Goal: Task Accomplishment & Management: Complete application form

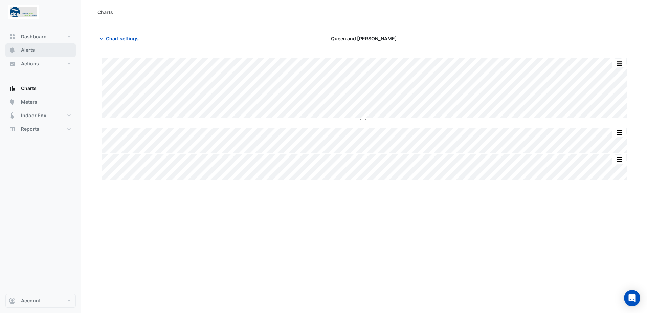
click at [26, 53] on span "Alerts" at bounding box center [28, 50] width 14 height 7
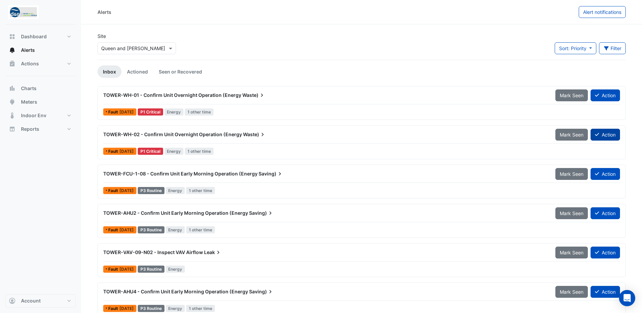
click at [612, 136] on button "Action" at bounding box center [605, 135] width 29 height 12
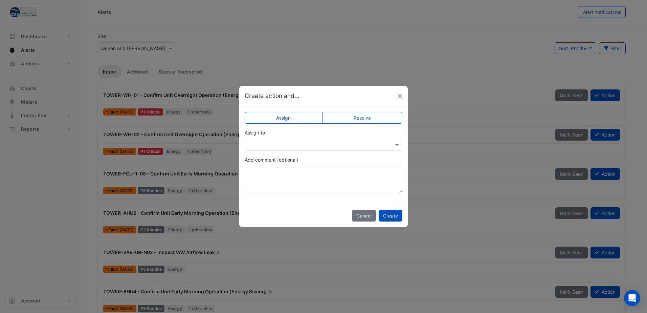
click at [346, 120] on label "Resolve" at bounding box center [362, 118] width 81 height 12
click at [284, 176] on textarea "Add comment (optional)" at bounding box center [324, 179] width 158 height 27
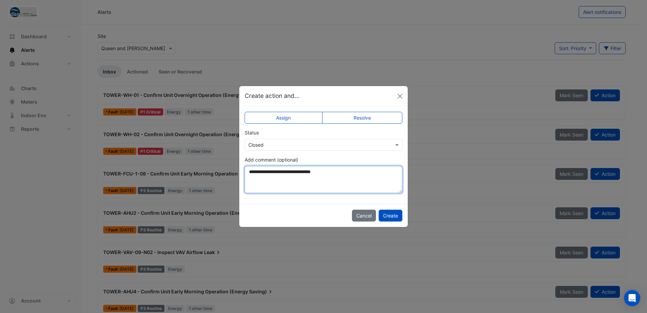
type textarea "**********"
drag, startPoint x: 341, startPoint y: 176, endPoint x: 242, endPoint y: 168, distance: 99.6
click at [242, 168] on div "**********" at bounding box center [323, 155] width 169 height 98
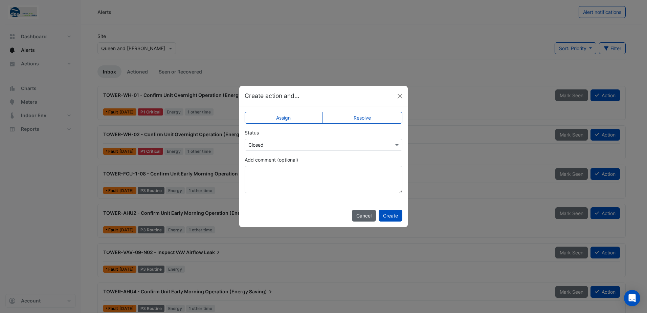
click at [361, 213] on button "Cancel" at bounding box center [364, 216] width 24 height 12
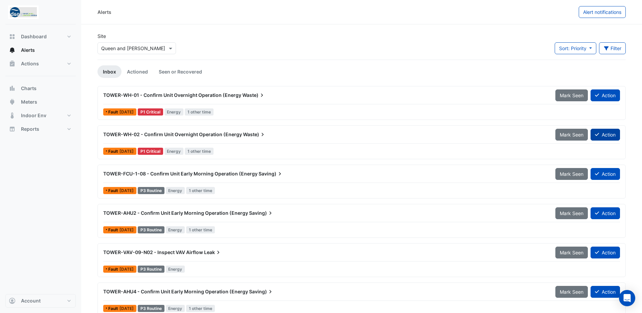
click at [610, 134] on button "Action" at bounding box center [605, 135] width 29 height 12
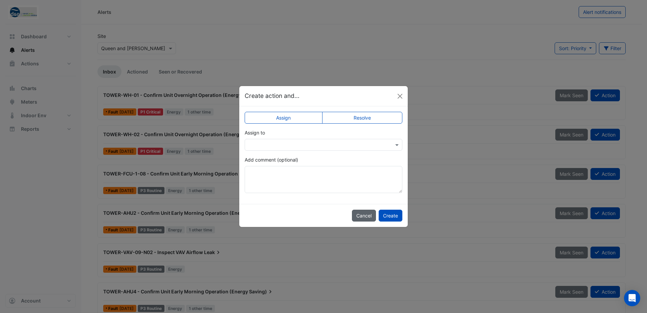
click at [361, 216] on button "Cancel" at bounding box center [364, 216] width 24 height 12
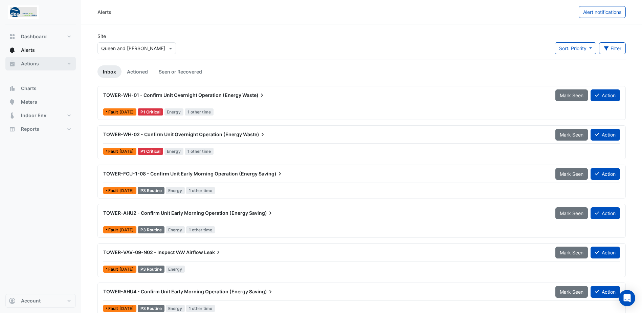
click at [19, 62] on button "Actions" at bounding box center [40, 64] width 70 height 14
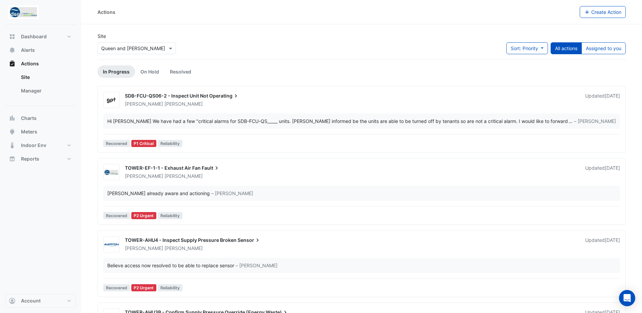
click at [410, 98] on div "SDB-FCU-QS06-2 - Inspect Unit Not Operating" at bounding box center [351, 96] width 452 height 8
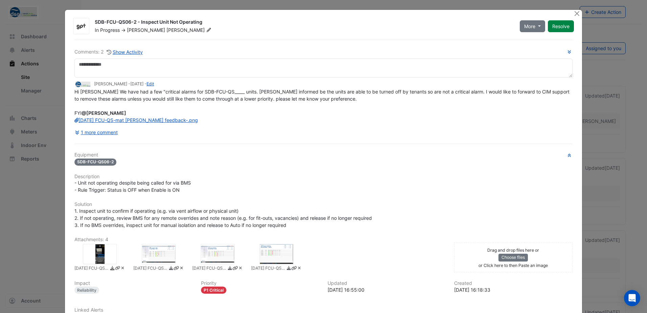
click at [207, 30] on icon at bounding box center [209, 30] width 4 height 4
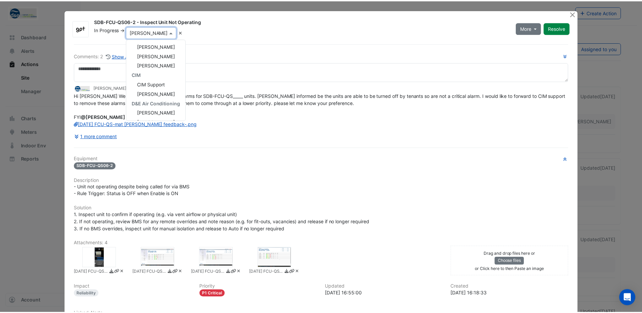
scroll to position [46, 0]
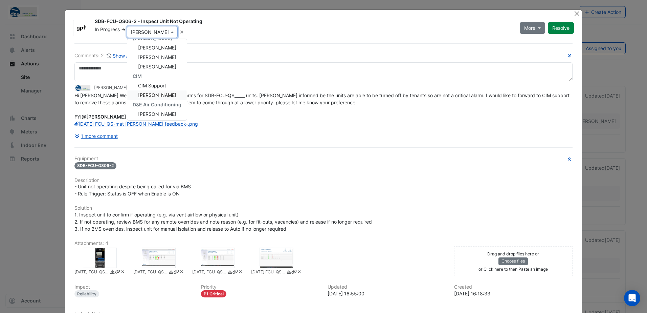
click at [418, 25] on div "SDB-FCU-QS06-2 - Inspect Unit Not Operating" at bounding box center [303, 22] width 417 height 8
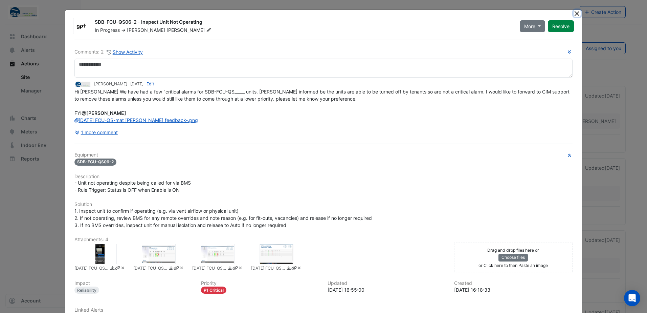
click at [574, 13] on button "Close" at bounding box center [577, 13] width 7 height 7
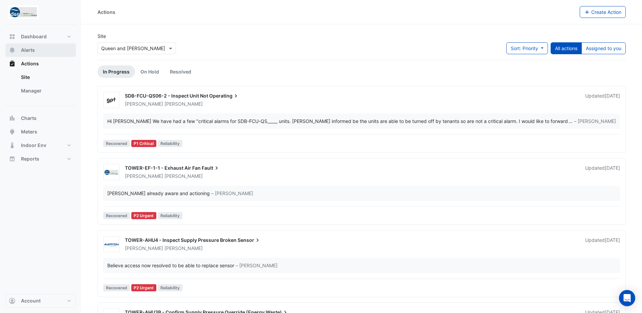
click at [28, 50] on span "Alerts" at bounding box center [28, 50] width 14 height 7
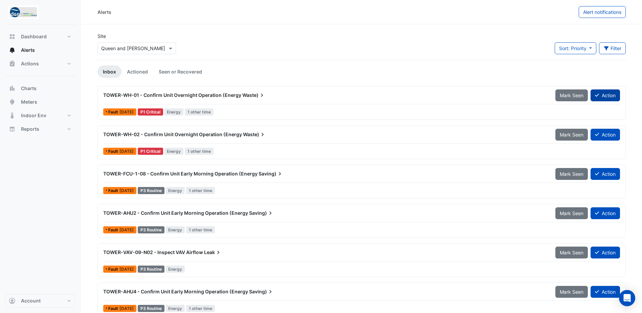
click at [609, 94] on button "Action" at bounding box center [605, 95] width 29 height 12
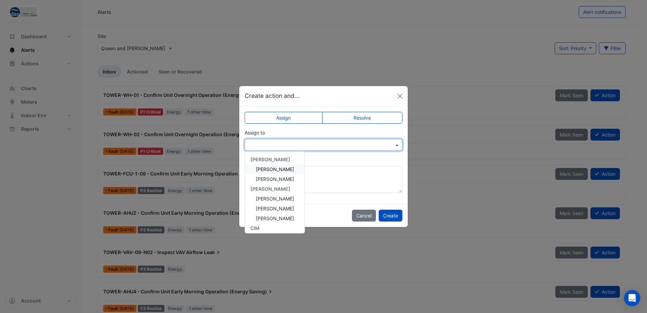
click at [332, 144] on input "text" at bounding box center [317, 145] width 137 height 7
click at [275, 168] on span "CIM Support" at bounding box center [270, 170] width 28 height 6
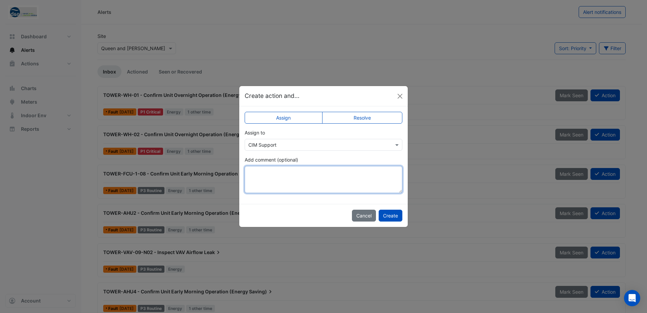
click at [296, 177] on textarea "Add comment (optional)" at bounding box center [324, 179] width 158 height 27
click at [386, 214] on button "Create" at bounding box center [391, 216] width 24 height 12
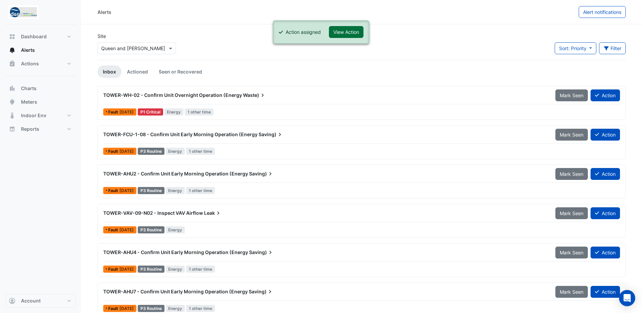
click at [352, 32] on button "View Action" at bounding box center [346, 32] width 35 height 12
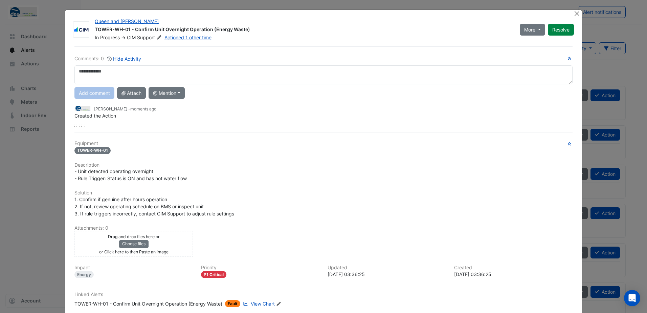
click at [163, 73] on textarea at bounding box center [324, 74] width 498 height 19
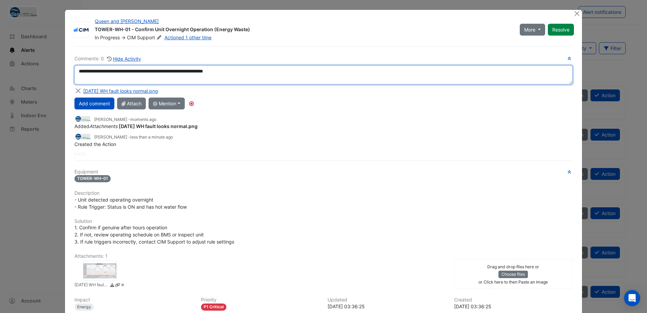
click at [278, 71] on textarea "**********" at bounding box center [324, 74] width 498 height 19
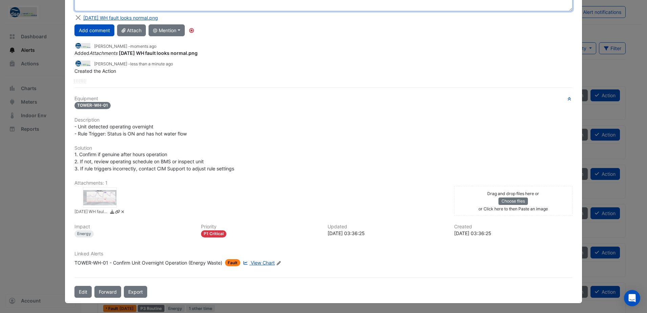
scroll to position [0, 0]
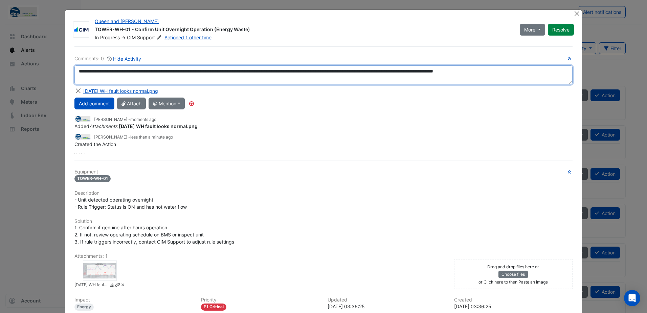
drag, startPoint x: 543, startPoint y: 70, endPoint x: 73, endPoint y: 76, distance: 469.7
click at [75, 76] on textarea "**********" at bounding box center [324, 74] width 498 height 19
type textarea "**********"
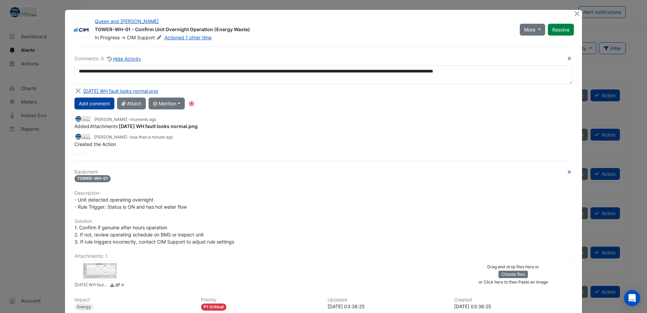
click at [95, 104] on button "Add comment" at bounding box center [95, 104] width 40 height 12
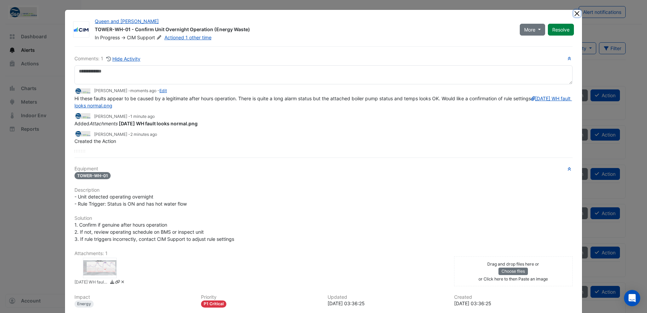
click at [574, 12] on button "Close" at bounding box center [577, 13] width 7 height 7
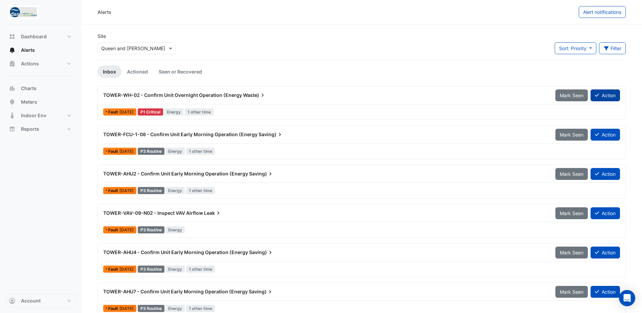
click at [614, 96] on button "Action" at bounding box center [605, 95] width 29 height 12
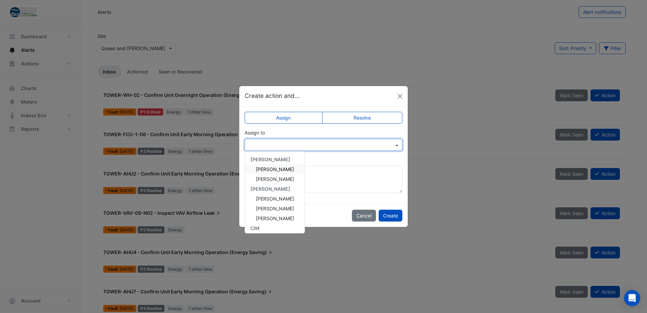
click at [317, 144] on input "text" at bounding box center [317, 145] width 137 height 7
click at [280, 168] on span "CIM Support" at bounding box center [270, 170] width 28 height 6
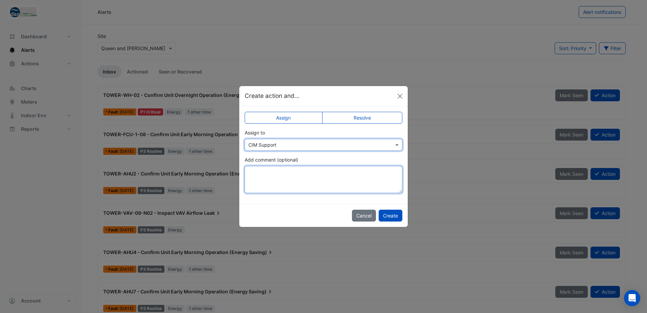
click at [281, 174] on textarea "Add comment (optional)" at bounding box center [324, 179] width 158 height 27
paste textarea "**********"
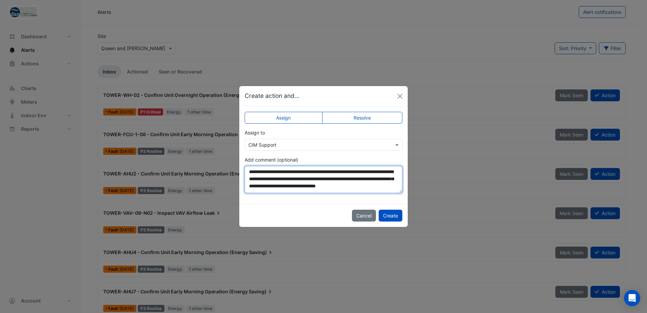
scroll to position [3, 0]
type textarea "**********"
click at [392, 215] on button "Create" at bounding box center [391, 216] width 24 height 12
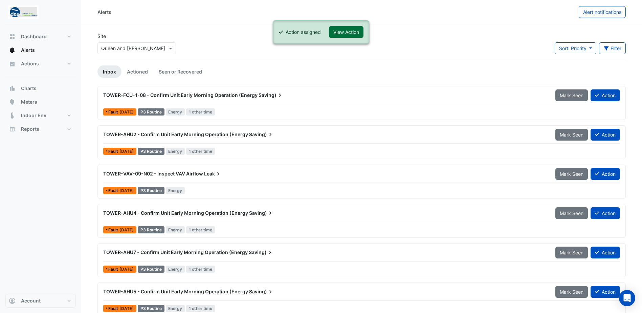
click at [342, 29] on button "View Action" at bounding box center [346, 32] width 35 height 12
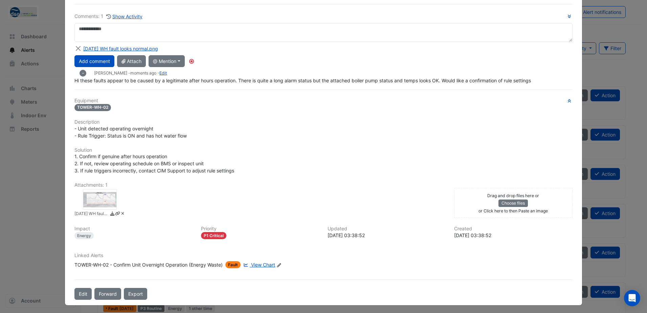
scroll to position [44, 0]
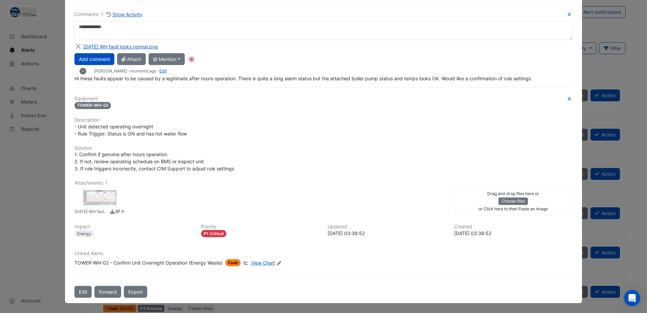
click at [32, 169] on ngb-modal-window "Queen and [PERSON_NAME] TOWER-WH-02 - Confirm Unit Overnight Operation (Energy …" at bounding box center [323, 156] width 647 height 313
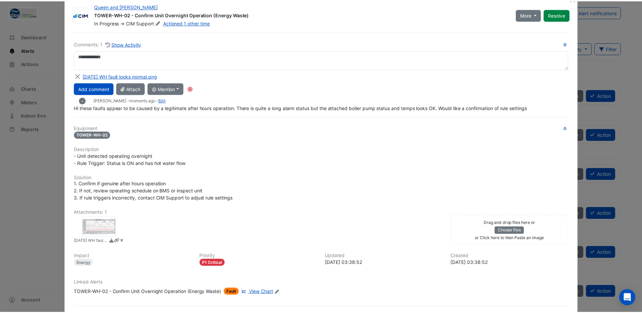
scroll to position [0, 0]
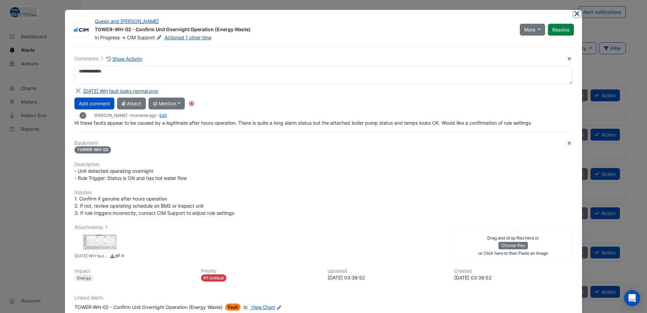
click at [574, 15] on button "Close" at bounding box center [577, 13] width 7 height 7
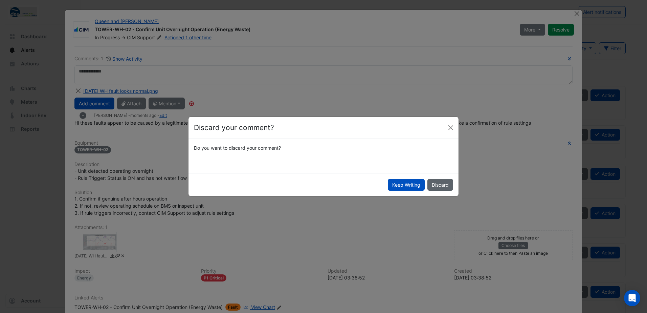
click at [439, 183] on button "Discard" at bounding box center [441, 185] width 26 height 12
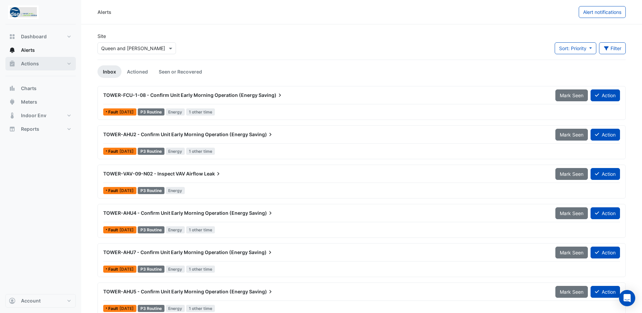
click at [29, 66] on span "Actions" at bounding box center [30, 63] width 18 height 7
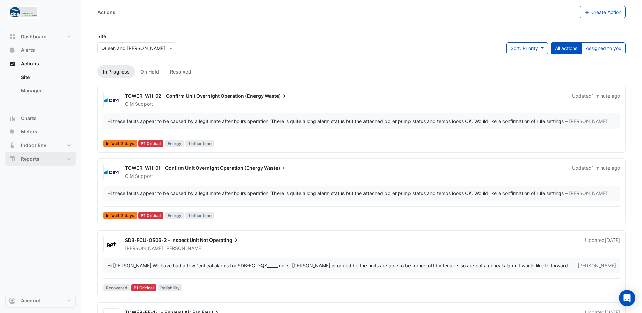
click at [62, 161] on button "Reports" at bounding box center [40, 159] width 70 height 14
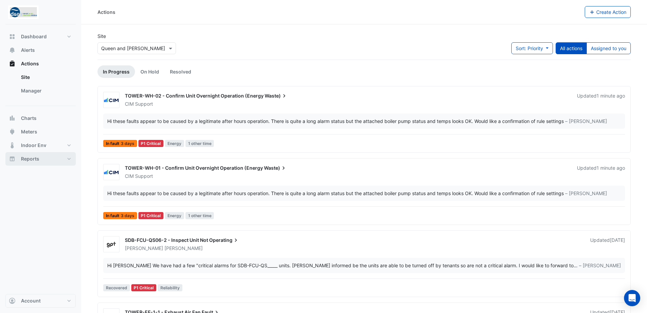
select select "**"
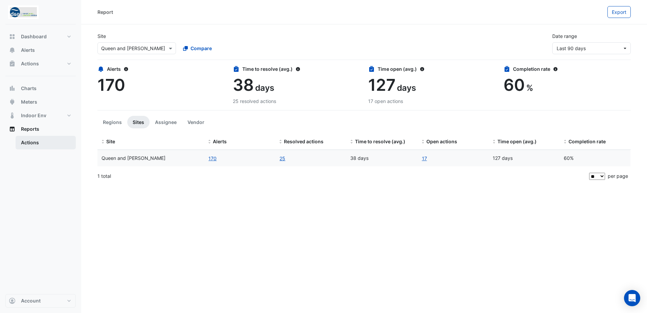
click at [28, 144] on link "Actions" at bounding box center [46, 143] width 60 height 14
click at [624, 47] on button "Last 90 days" at bounding box center [592, 48] width 79 height 12
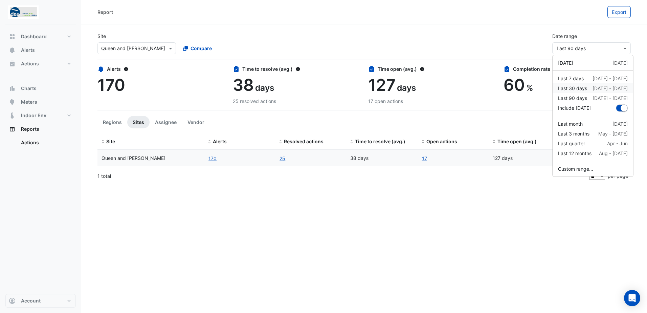
click at [577, 86] on div "Last 30 days" at bounding box center [572, 88] width 29 height 7
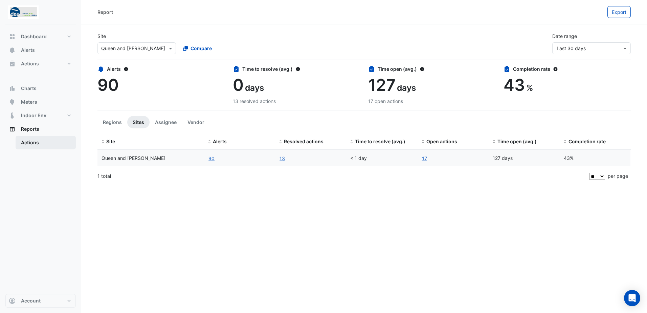
click at [35, 141] on link "Actions" at bounding box center [46, 143] width 60 height 14
click at [165, 120] on button "Assignee" at bounding box center [166, 122] width 33 height 13
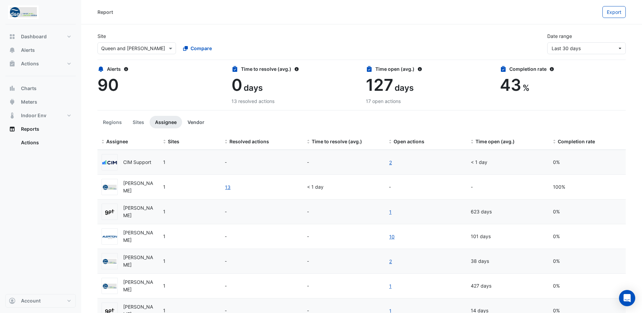
click at [191, 123] on button "Vendor" at bounding box center [196, 122] width 28 height 13
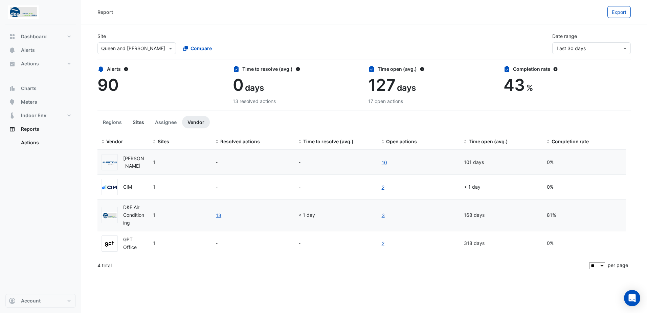
click at [137, 123] on button "Sites" at bounding box center [138, 122] width 22 height 13
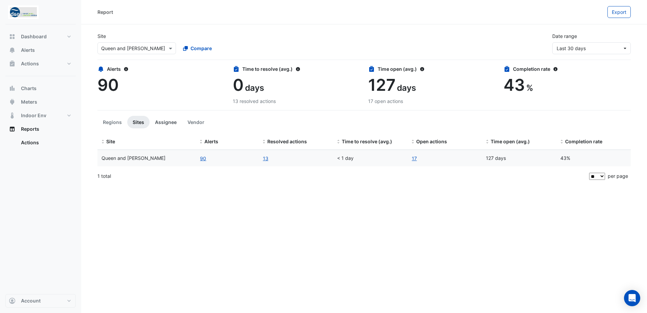
click at [155, 123] on button "Assignee" at bounding box center [166, 122] width 33 height 13
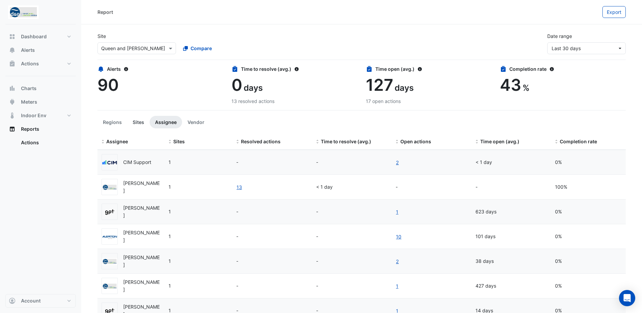
click at [134, 124] on button "Sites" at bounding box center [138, 122] width 22 height 13
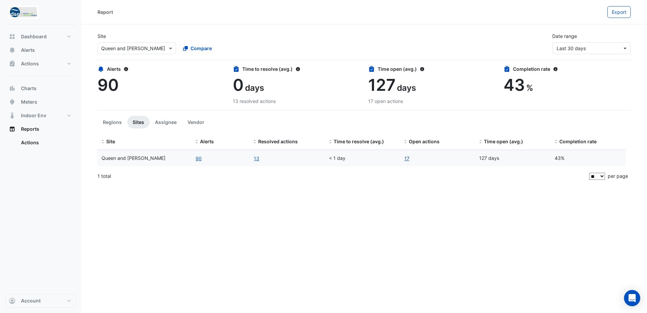
click at [406, 159] on link "17" at bounding box center [407, 158] width 6 height 8
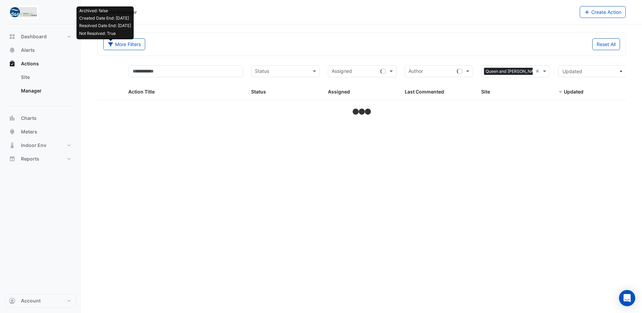
select select "**"
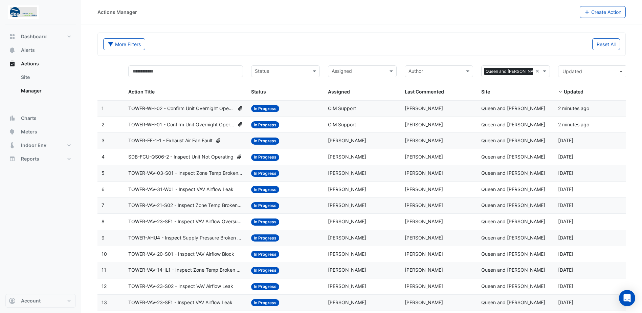
click at [263, 23] on div "Actions Manager Create Action" at bounding box center [361, 12] width 561 height 24
click at [24, 51] on span "Alerts" at bounding box center [28, 50] width 14 height 7
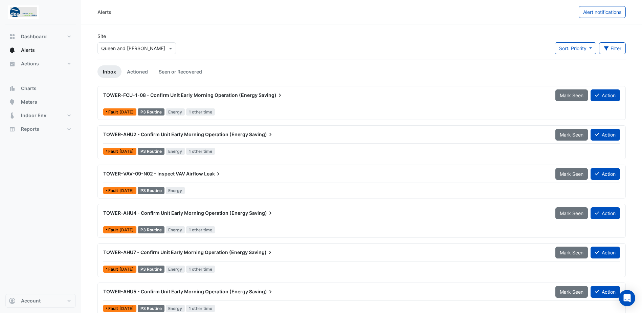
click at [289, 98] on div "TOWER-FCU-1-08 - Confirm Unit Early Morning Operation (Energy Saving)" at bounding box center [325, 95] width 444 height 7
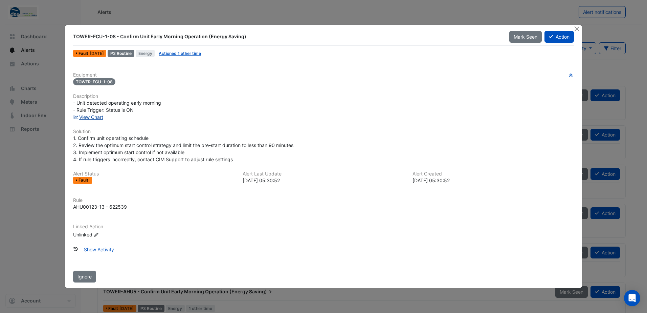
click at [96, 119] on link "View Chart" at bounding box center [88, 117] width 30 height 6
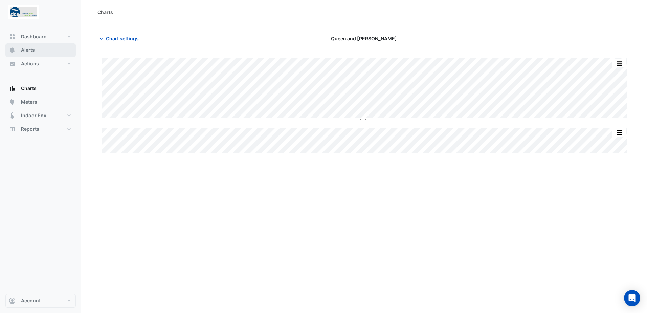
click at [29, 50] on span "Alerts" at bounding box center [28, 50] width 14 height 7
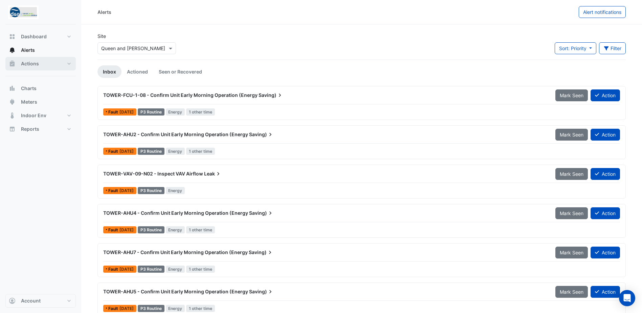
click at [24, 62] on span "Actions" at bounding box center [30, 63] width 18 height 7
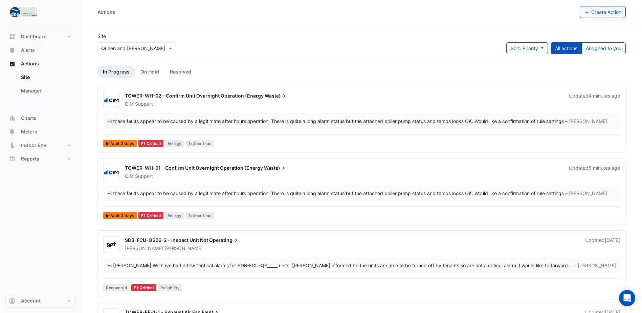
click at [200, 96] on span "TOWER-WH-02 - Confirm Unit Overnight Operation (Energy" at bounding box center [194, 96] width 139 height 6
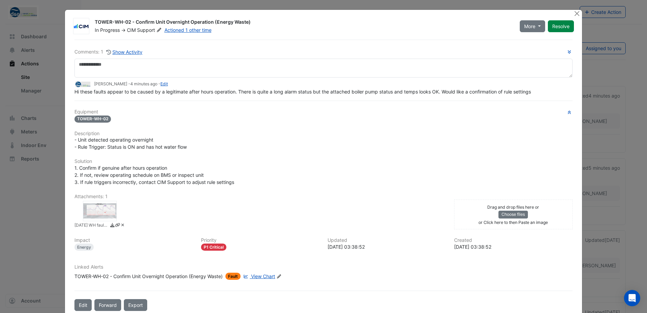
click at [263, 277] on span "View Chart" at bounding box center [263, 276] width 24 height 6
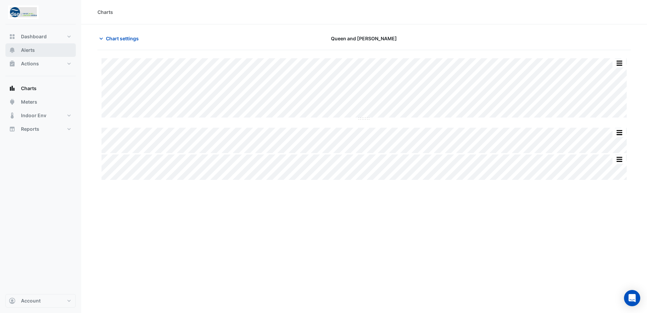
click at [24, 49] on span "Alerts" at bounding box center [28, 50] width 14 height 7
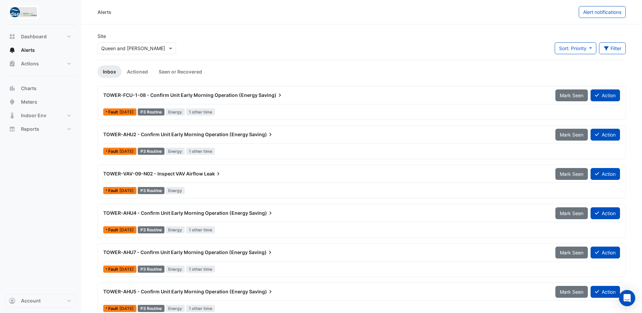
click at [374, 39] on div "Site Select a Site × Queen and Collins Sort: Priority Priority Updated Filter T…" at bounding box center [361, 46] width 537 height 27
